Goal: Task Accomplishment & Management: Manage account settings

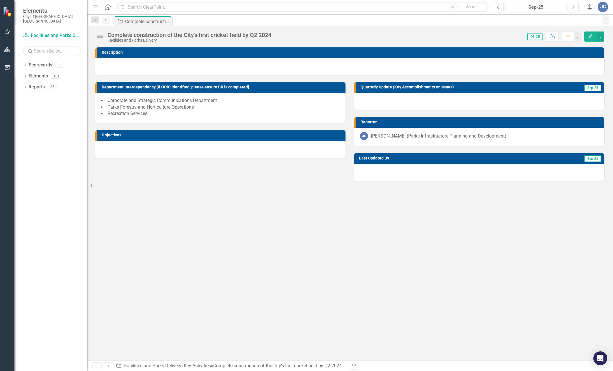
click at [98, 37] on img at bounding box center [99, 36] width 9 height 9
click at [99, 38] on img at bounding box center [99, 36] width 9 height 9
click at [100, 38] on img at bounding box center [99, 36] width 9 height 9
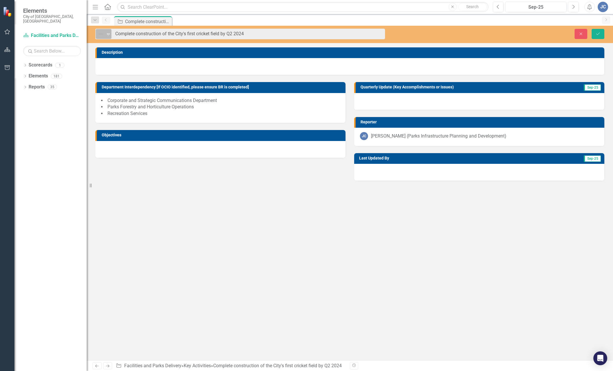
click at [109, 34] on icon "Expand" at bounding box center [108, 34] width 6 height 5
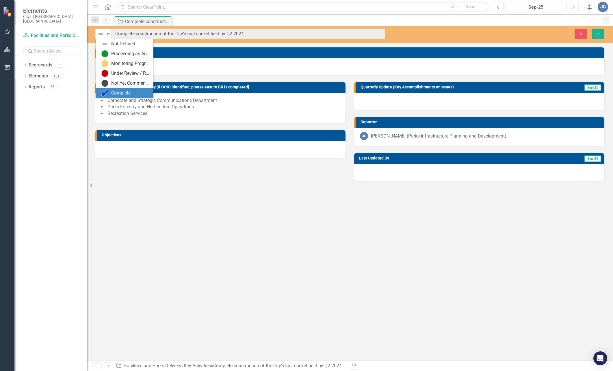
click at [121, 90] on div "Complete" at bounding box center [120, 93] width 19 height 7
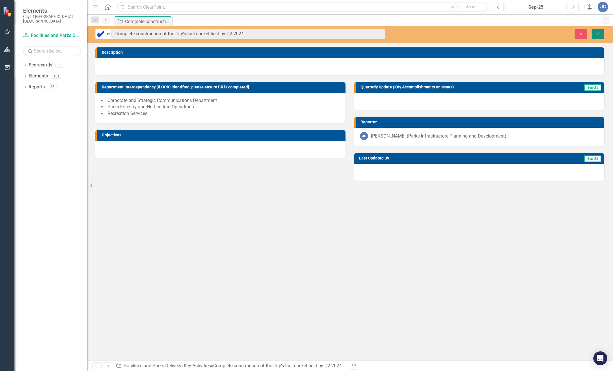
click at [599, 35] on icon "Save" at bounding box center [598, 34] width 5 height 4
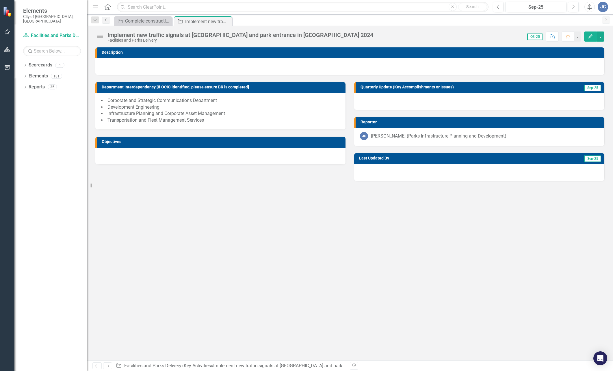
click at [99, 36] on img at bounding box center [99, 36] width 9 height 9
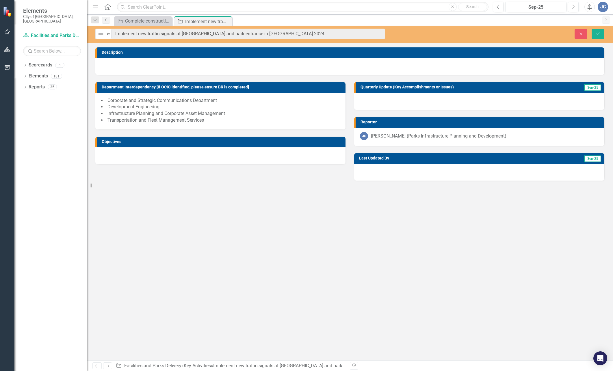
click at [112, 36] on div "Not Defined Expand Implement new traffic signals at Keele Street and park entra…" at bounding box center [240, 34] width 290 height 11
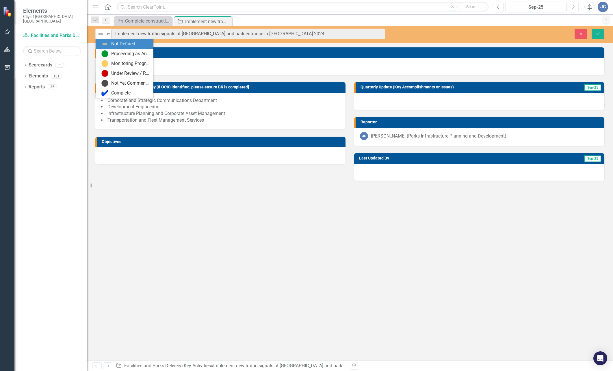
drag, startPoint x: 108, startPoint y: 36, endPoint x: 107, endPoint y: 39, distance: 3.2
click at [109, 36] on icon "Expand" at bounding box center [108, 34] width 6 height 5
click at [115, 91] on div "Complete" at bounding box center [120, 93] width 19 height 7
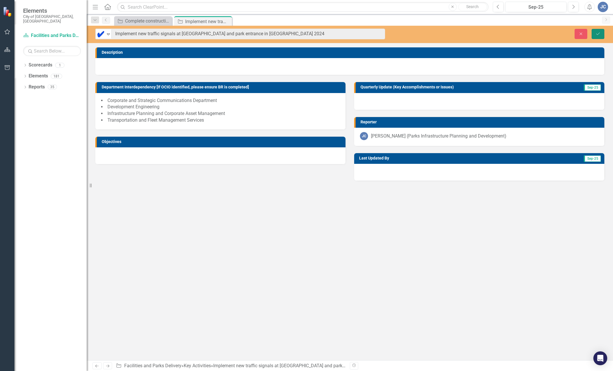
drag, startPoint x: 599, startPoint y: 33, endPoint x: 601, endPoint y: 29, distance: 4.1
click at [599, 32] on icon "Save" at bounding box center [598, 34] width 5 height 4
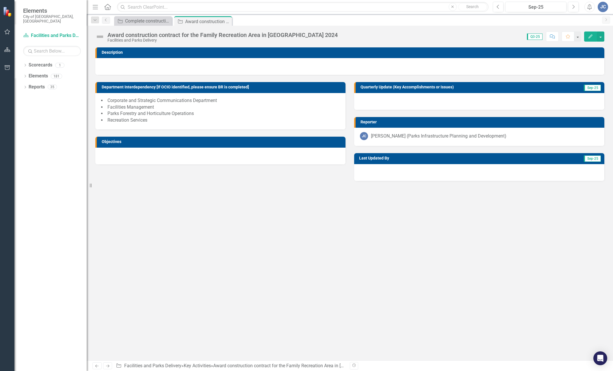
click at [98, 38] on img at bounding box center [99, 36] width 9 height 9
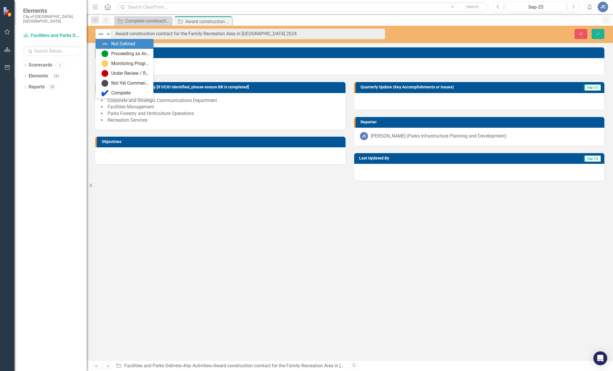
click at [111, 35] on div "Not Defined Expand" at bounding box center [104, 34] width 16 height 10
drag, startPoint x: 127, startPoint y: 94, endPoint x: 139, endPoint y: 99, distance: 13.6
click at [127, 94] on div "Complete" at bounding box center [120, 93] width 19 height 7
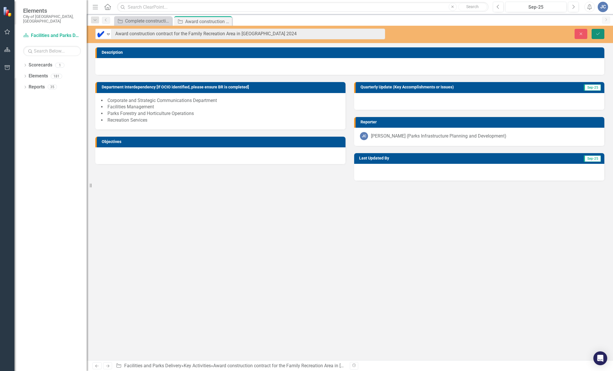
click at [596, 32] on button "Save" at bounding box center [598, 34] width 13 height 10
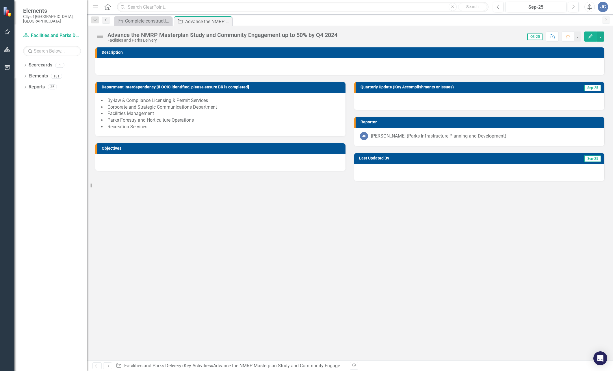
click at [98, 35] on img at bounding box center [99, 36] width 9 height 9
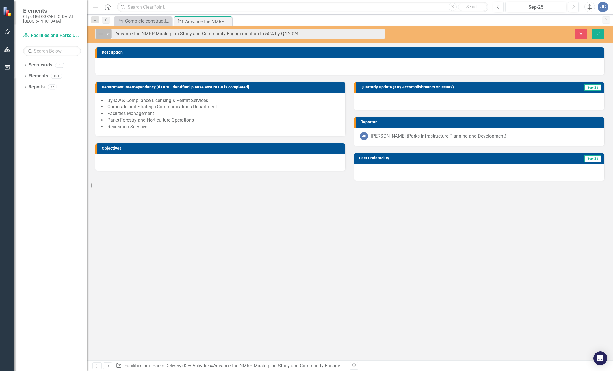
click at [108, 35] on icon "Expand" at bounding box center [108, 34] width 6 height 5
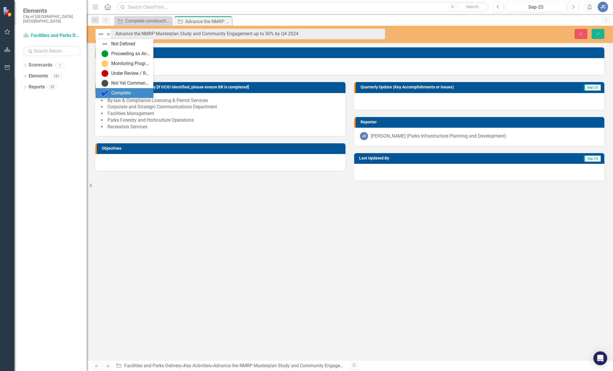
click at [118, 92] on div "Complete" at bounding box center [120, 93] width 19 height 7
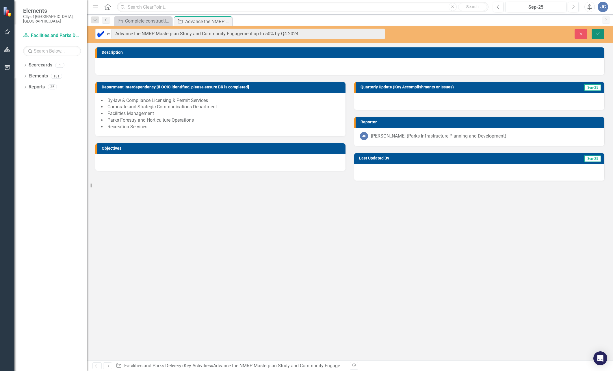
click at [597, 34] on icon "Save" at bounding box center [598, 34] width 5 height 4
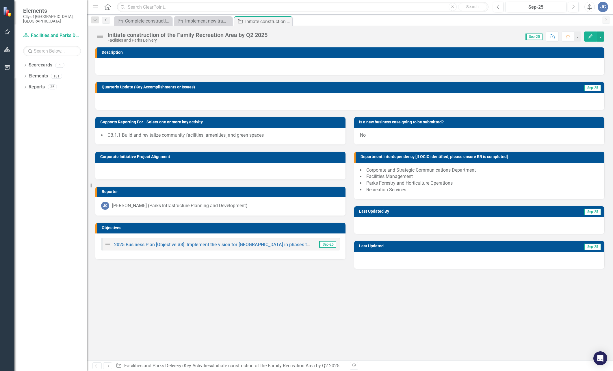
click at [102, 37] on img at bounding box center [99, 36] width 9 height 9
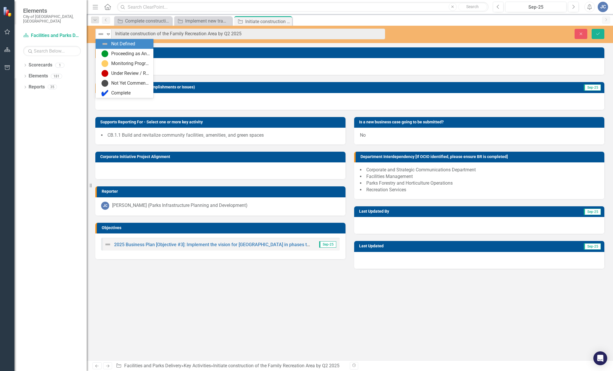
click at [105, 33] on icon "Expand" at bounding box center [108, 34] width 6 height 5
click at [120, 54] on div "Proceeding as Anticipated" at bounding box center [130, 54] width 39 height 7
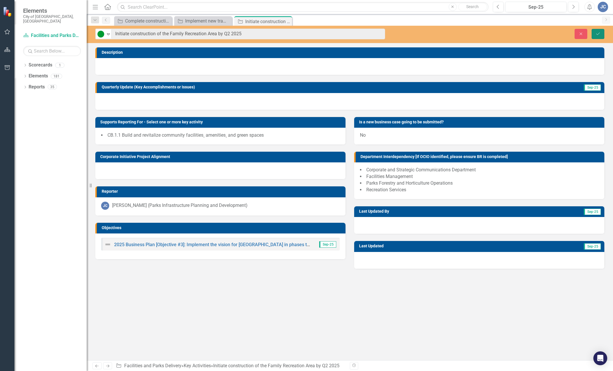
click at [599, 37] on button "Save" at bounding box center [598, 34] width 13 height 10
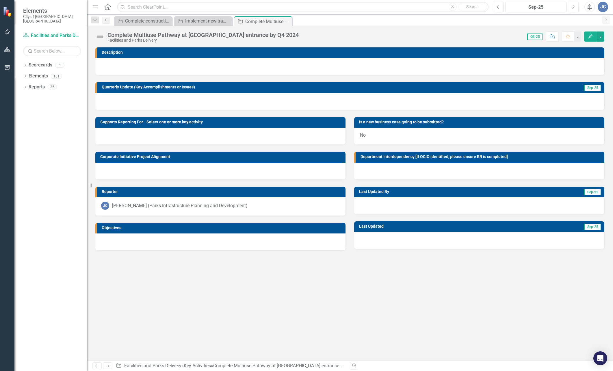
click at [102, 38] on img at bounding box center [99, 36] width 9 height 9
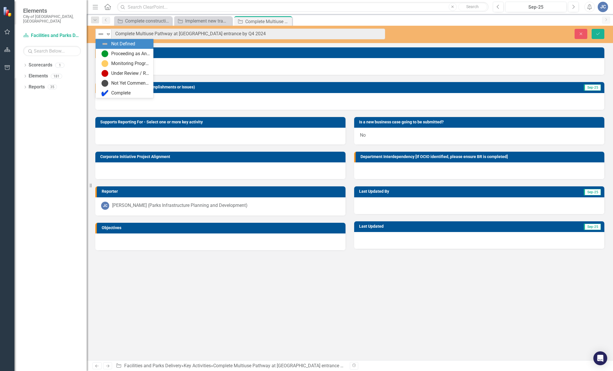
click at [107, 34] on icon "Expand" at bounding box center [108, 34] width 6 height 5
drag, startPoint x: 120, startPoint y: 95, endPoint x: 125, endPoint y: 94, distance: 4.7
click at [121, 95] on div "Complete" at bounding box center [120, 93] width 19 height 7
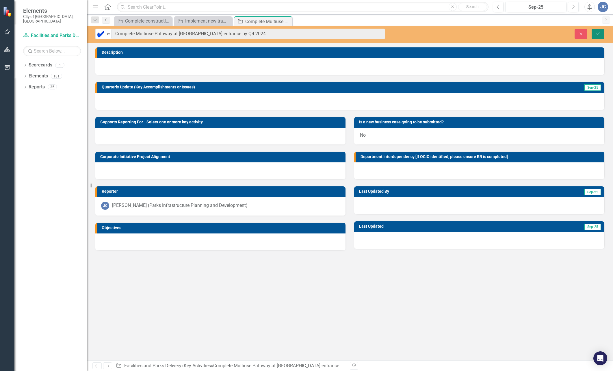
click at [602, 36] on button "Save" at bounding box center [598, 34] width 13 height 10
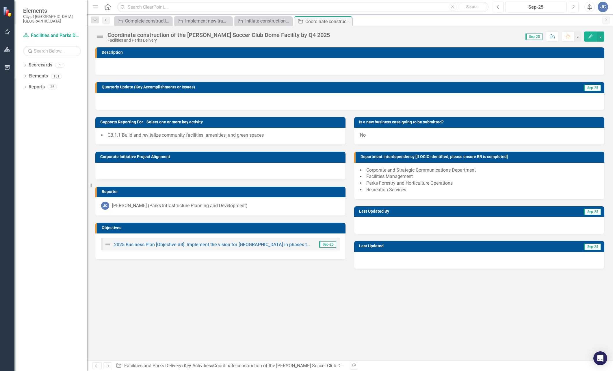
click at [102, 36] on img at bounding box center [99, 36] width 9 height 9
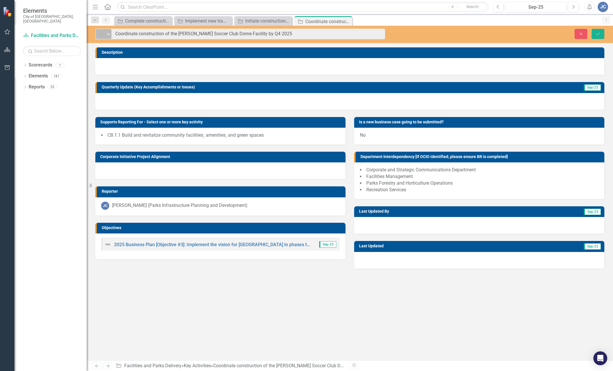
click at [110, 36] on icon "Expand" at bounding box center [108, 34] width 6 height 5
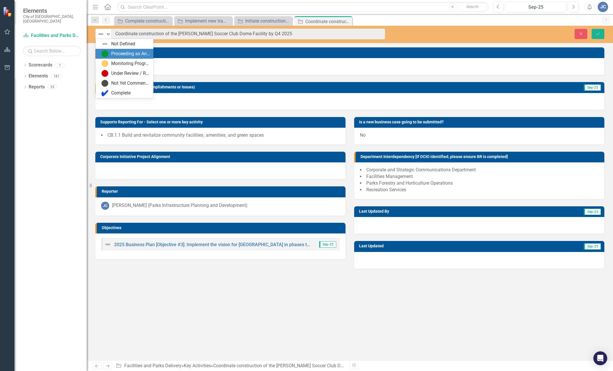
click at [121, 55] on div "Proceeding as Anticipated" at bounding box center [130, 54] width 39 height 7
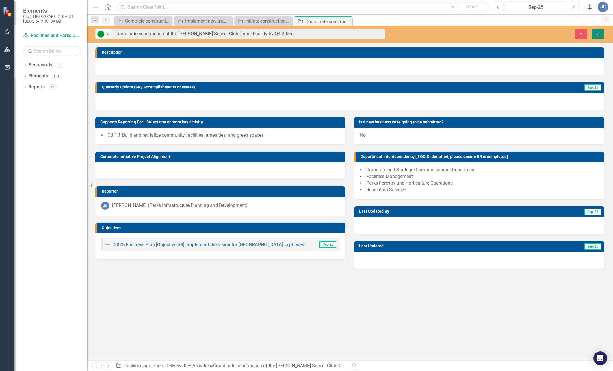
click at [599, 35] on icon "Save" at bounding box center [598, 34] width 5 height 4
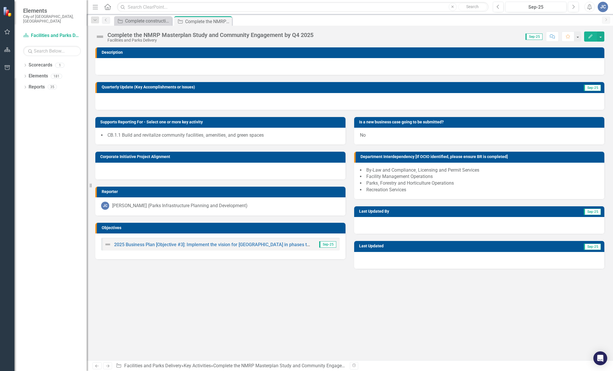
click at [101, 38] on img at bounding box center [99, 36] width 9 height 9
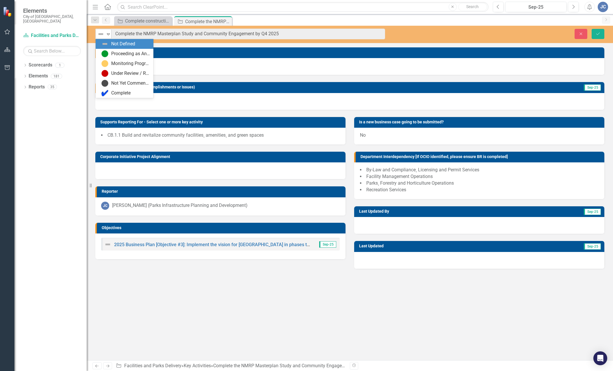
click at [110, 35] on icon "Expand" at bounding box center [108, 34] width 6 height 5
click at [122, 53] on div "Proceeding as Anticipated" at bounding box center [130, 54] width 39 height 7
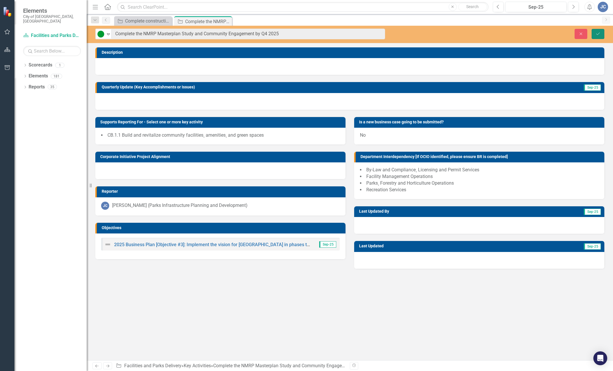
click at [597, 34] on icon "Save" at bounding box center [598, 34] width 5 height 4
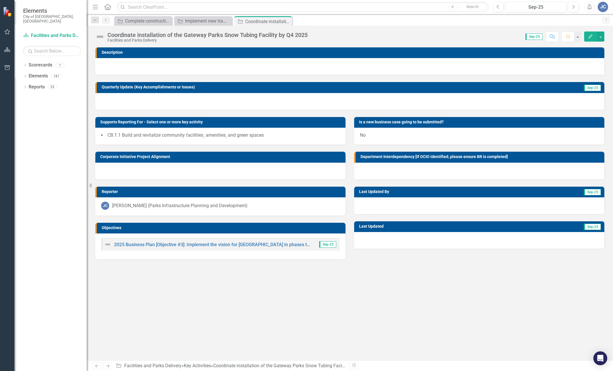
click at [99, 39] on img at bounding box center [99, 36] width 9 height 9
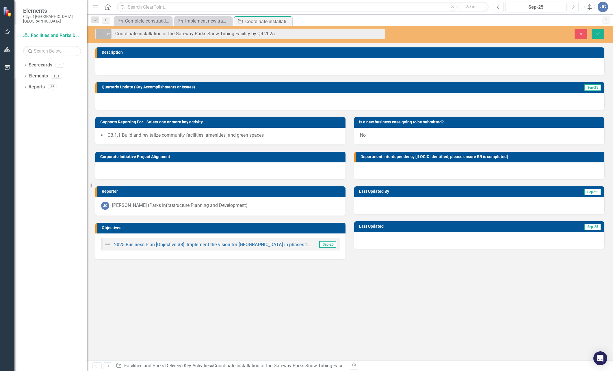
click at [108, 36] on icon "Expand" at bounding box center [108, 34] width 6 height 5
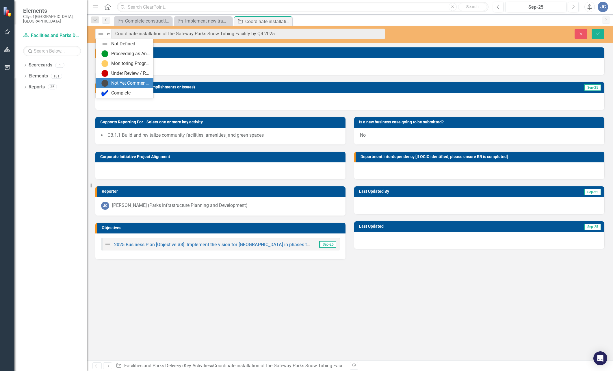
click at [132, 86] on div "Not Yet Commenced / On Hold" at bounding box center [130, 83] width 39 height 7
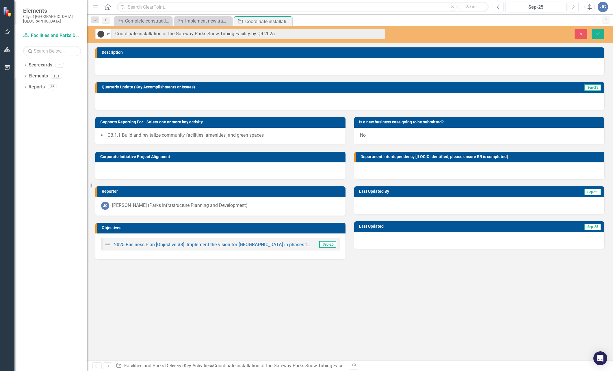
click at [395, 210] on div at bounding box center [479, 205] width 250 height 17
click at [146, 99] on div at bounding box center [349, 101] width 509 height 17
click at [144, 100] on div at bounding box center [349, 101] width 509 height 17
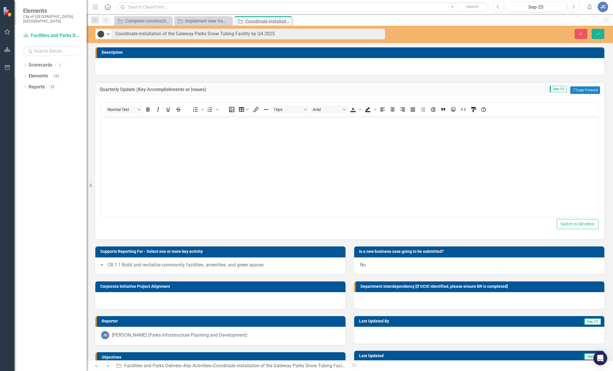
click at [154, 133] on body "Rich Text Area. Press ALT-0 for help." at bounding box center [350, 159] width 497 height 87
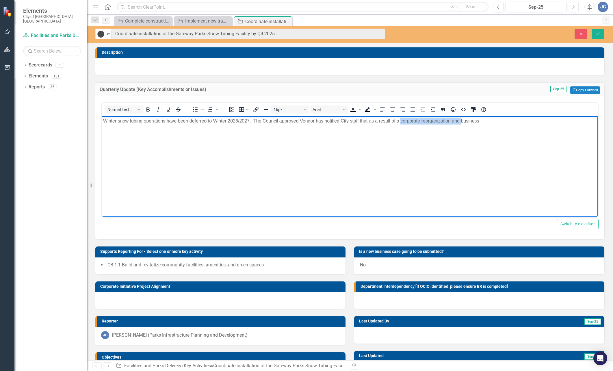
drag, startPoint x: 401, startPoint y: 122, endPoint x: 461, endPoint y: 121, distance: 60.4
click at [461, 121] on p "Winter snow tubing operations have been deferred to Winter 2026/2027. The Counc…" at bounding box center [350, 121] width 494 height 7
click at [426, 118] on p "Winter snow tubing operations have been deferred to Winter 2026/2027. The Counc…" at bounding box center [350, 121] width 494 height 7
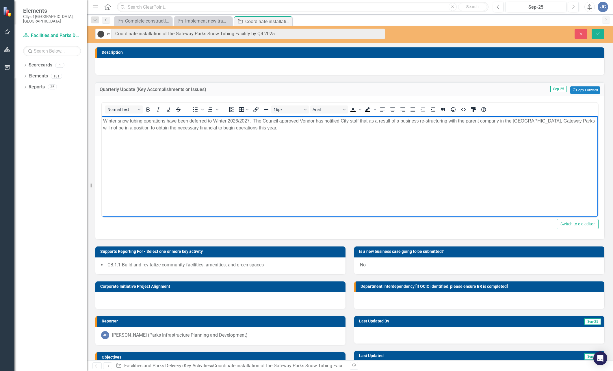
click at [605, 37] on div "Close Save" at bounding box center [503, 34] width 211 height 10
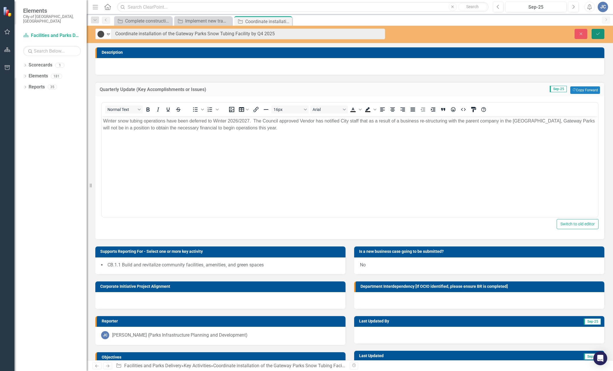
click at [601, 33] on button "Save" at bounding box center [598, 34] width 13 height 10
